Goal: Navigation & Orientation: Understand site structure

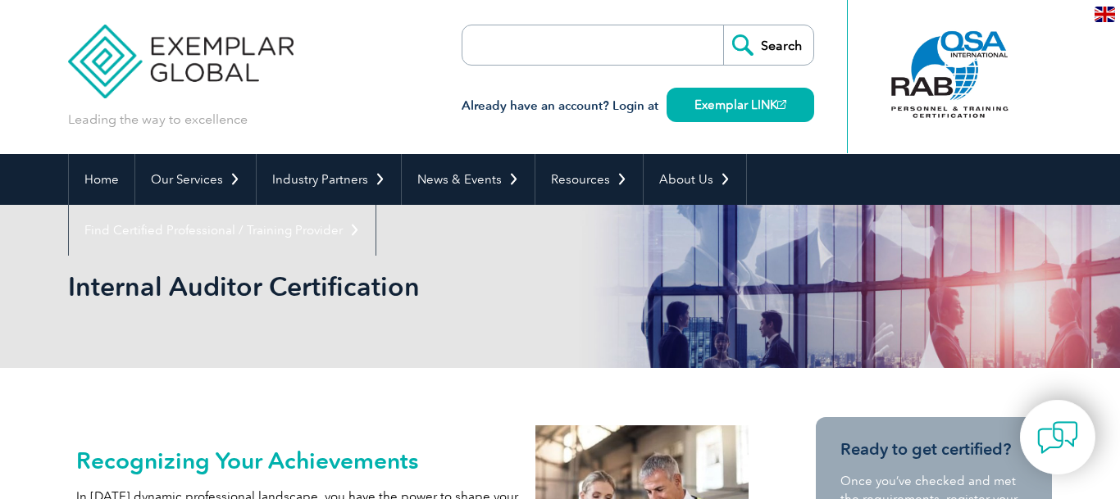
click at [922, 71] on div at bounding box center [949, 75] width 163 height 90
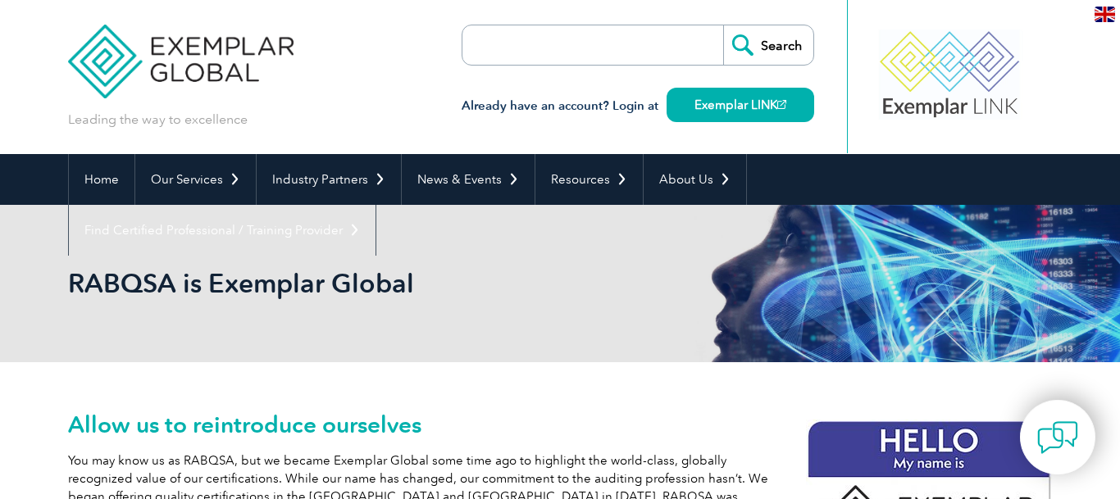
click at [940, 89] on div at bounding box center [949, 75] width 163 height 90
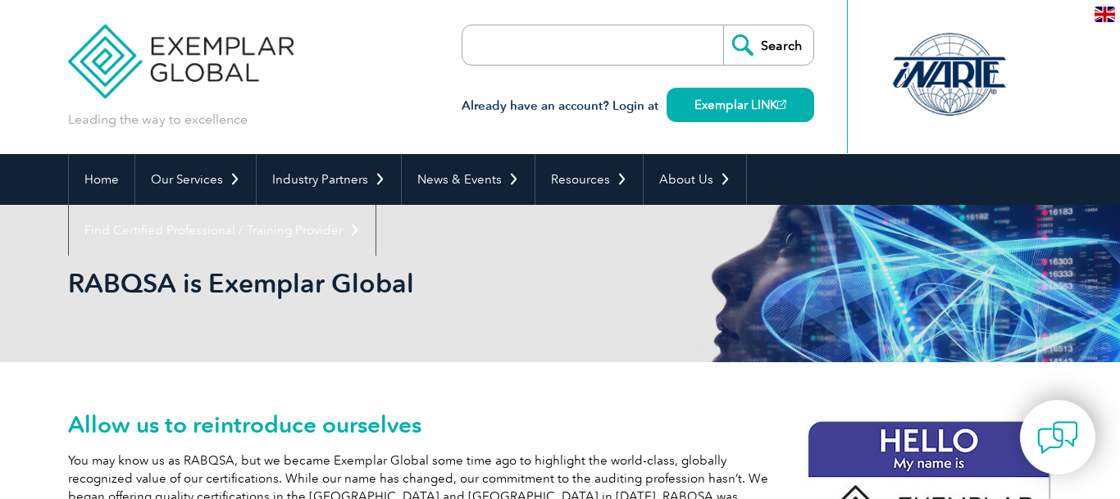
click at [949, 78] on div at bounding box center [949, 75] width 163 height 90
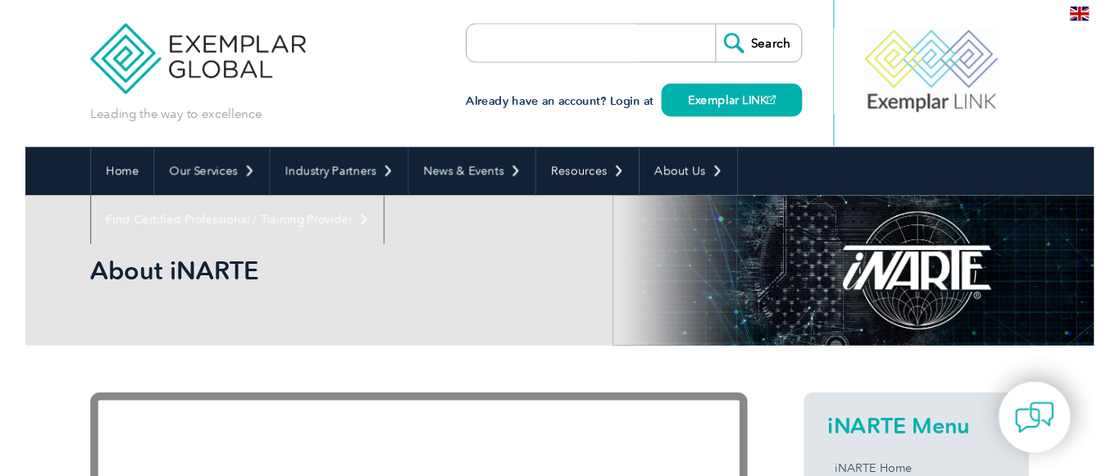
scroll to position [1004, 0]
